Goal: Task Accomplishment & Management: Manage account settings

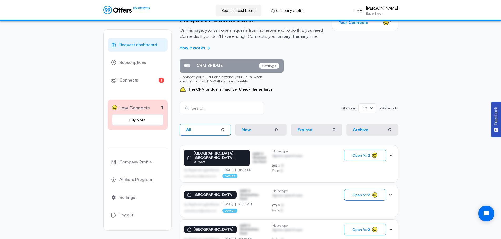
scroll to position [26, 0]
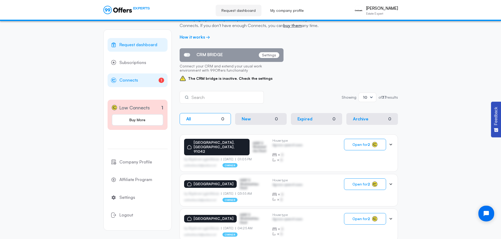
click at [159, 82] on span "1" at bounding box center [161, 80] width 6 height 5
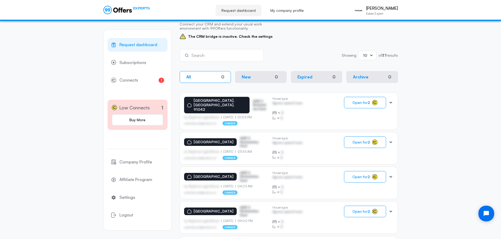
scroll to position [79, 0]
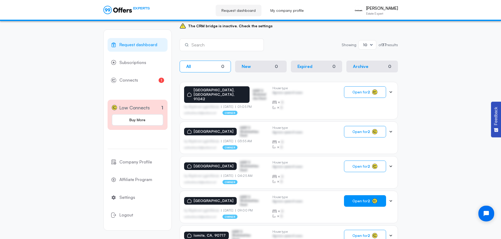
click at [383, 199] on button "Open for 2" at bounding box center [365, 202] width 42 height 12
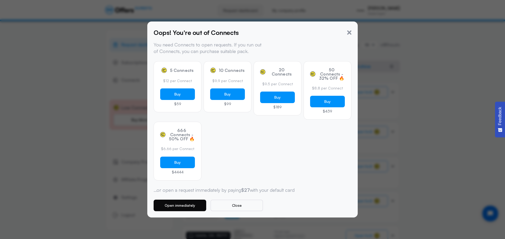
click at [181, 208] on button "Open immediately" at bounding box center [179, 206] width 53 height 12
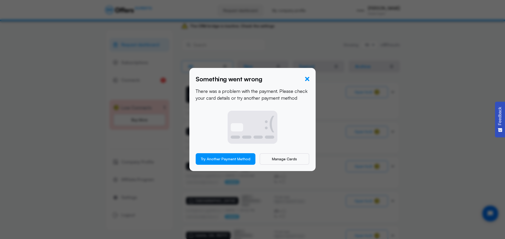
click at [306, 78] on icon "button" at bounding box center [307, 79] width 4 height 4
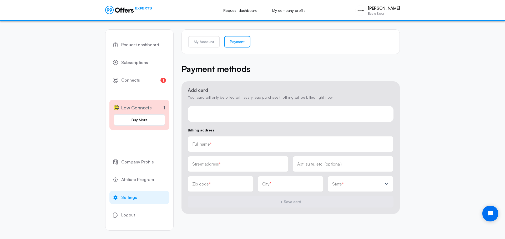
click at [216, 147] on div "Full name *" at bounding box center [291, 144] width 206 height 16
click at [218, 147] on input "text" at bounding box center [290, 146] width 197 height 6
type input "Edward Alvarez"
type input "1191 East Huntington Drive"
type input "218"
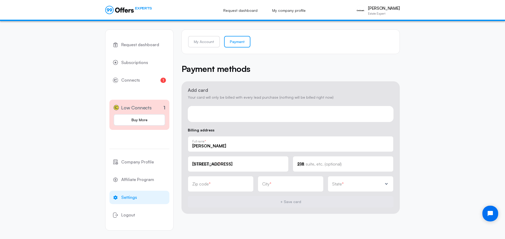
type input "91010"
type input "Duarte"
click at [346, 184] on div "State *" at bounding box center [357, 184] width 50 height 5
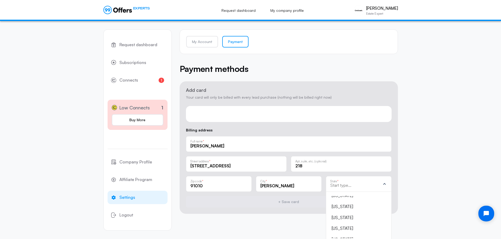
scroll to position [26, 0]
click at [342, 217] on div "California" at bounding box center [355, 219] width 48 height 7
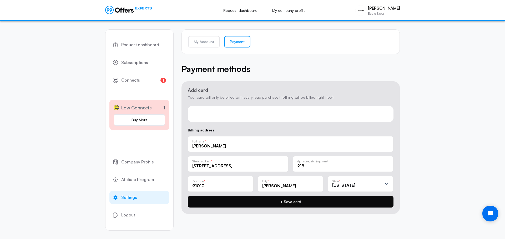
click at [294, 204] on button "+ Save card" at bounding box center [291, 202] width 206 height 12
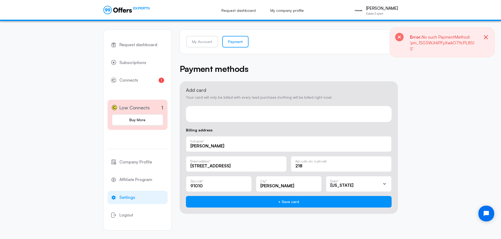
click at [486, 35] on icon "button" at bounding box center [485, 37] width 7 height 7
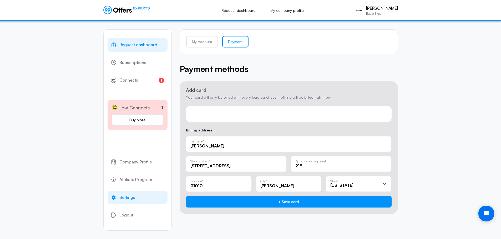
click at [143, 44] on span "Request dashboard" at bounding box center [138, 45] width 38 height 7
